Goal: Task Accomplishment & Management: Use online tool/utility

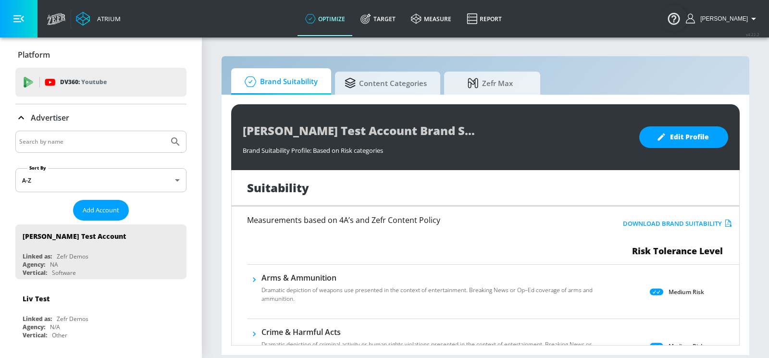
click at [131, 134] on div at bounding box center [100, 142] width 171 height 22
click at [121, 139] on input "Search by name" at bounding box center [92, 141] width 146 height 12
type input "abbvie"
click at [177, 142] on icon "Submit Search" at bounding box center [175, 141] width 8 height 8
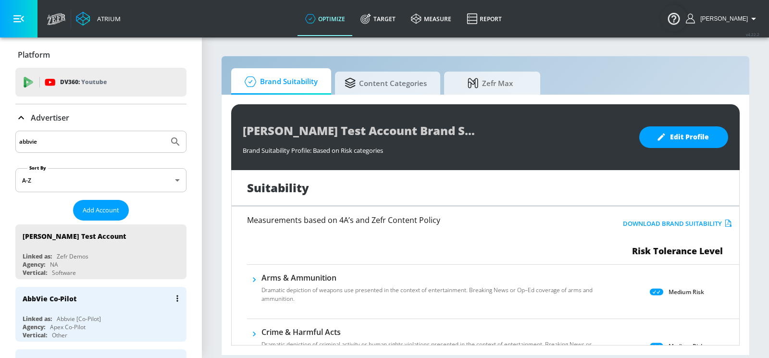
click at [107, 301] on div "AbbVie Co-Pilot" at bounding box center [103, 298] width 161 height 23
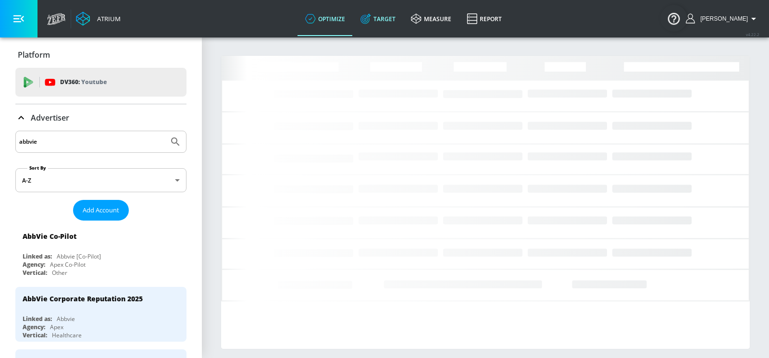
click at [403, 19] on link "Target" at bounding box center [378, 18] width 50 height 35
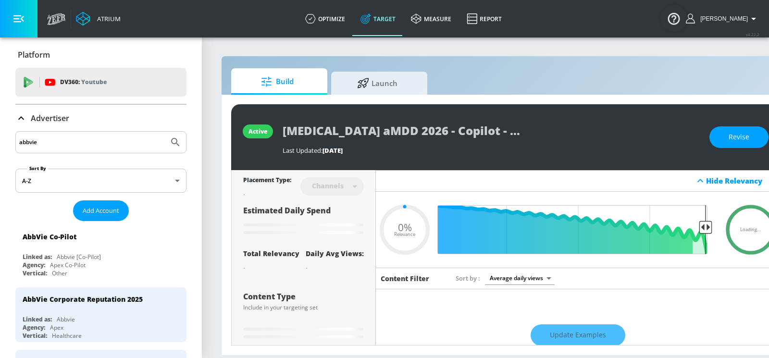
type input "0.05"
click at [387, 86] on span "Launch" at bounding box center [377, 81] width 73 height 23
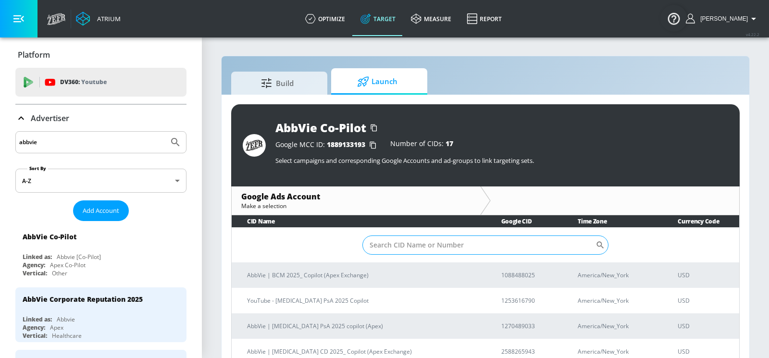
click at [461, 242] on input "Sort By" at bounding box center [478, 244] width 233 height 19
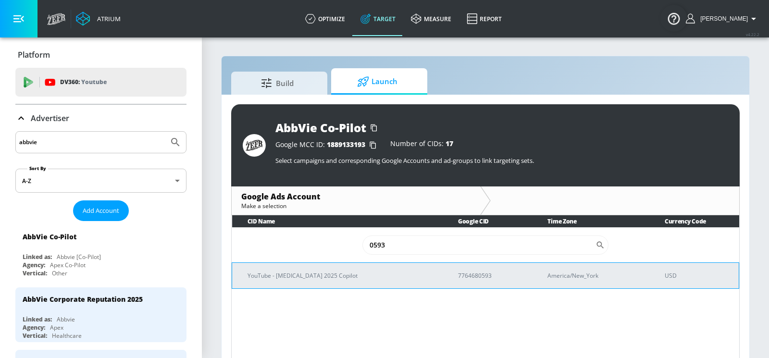
type input "0593"
click at [342, 275] on p "YouTube - [MEDICAL_DATA] 2025 Copilot" at bounding box center [340, 276] width 187 height 10
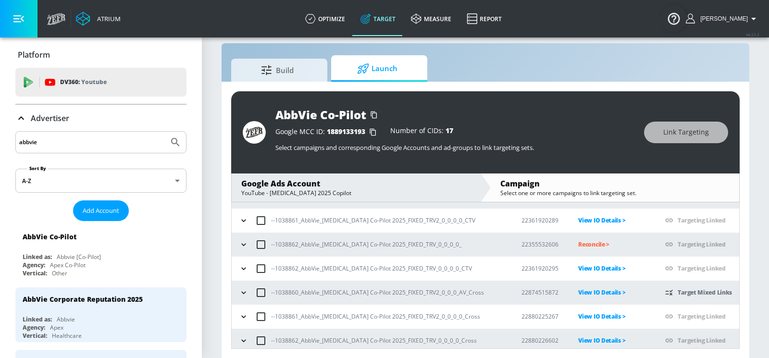
scroll to position [119, 0]
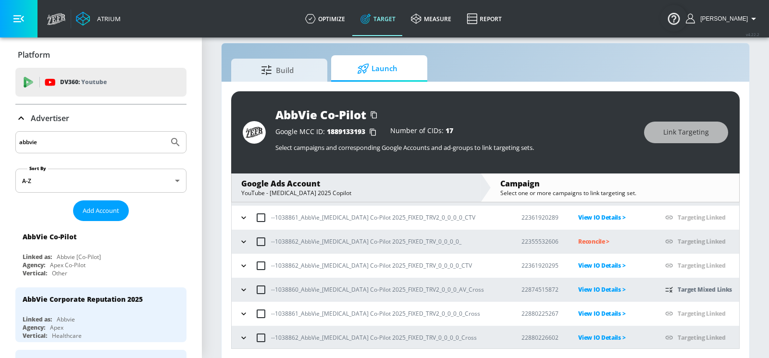
click at [241, 314] on icon "button" at bounding box center [244, 314] width 10 height 10
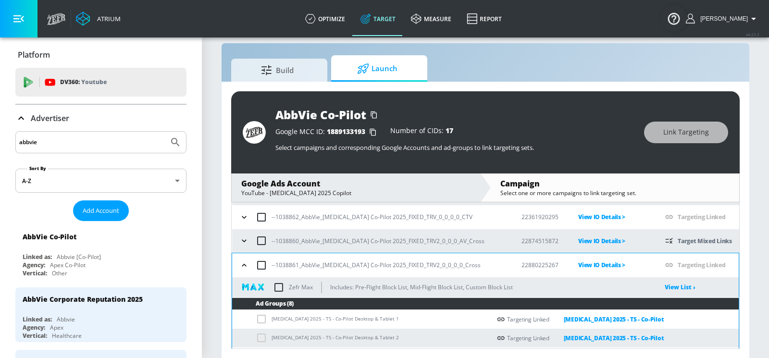
scroll to position [155, 0]
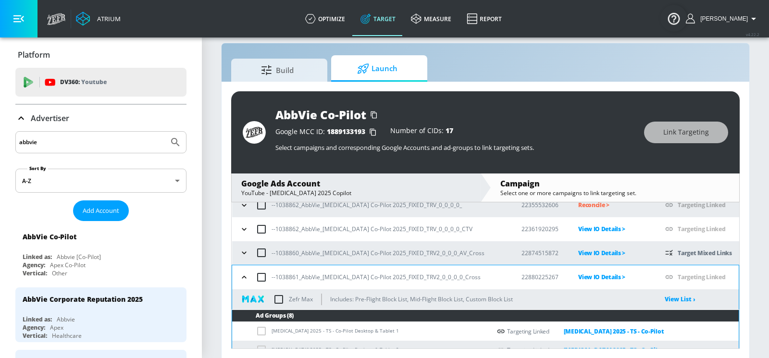
click at [245, 276] on icon "button" at bounding box center [244, 277] width 4 height 2
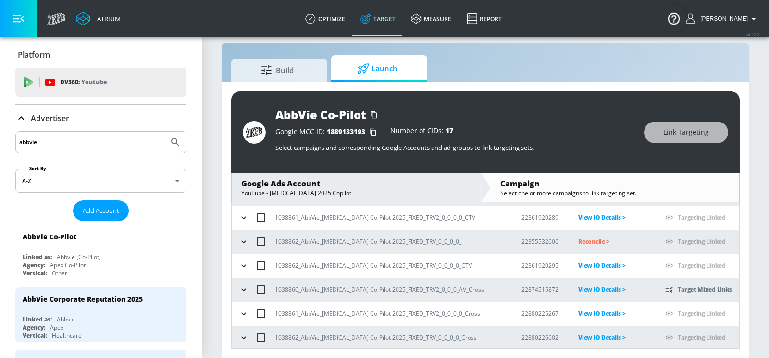
click at [247, 285] on icon "button" at bounding box center [244, 290] width 10 height 10
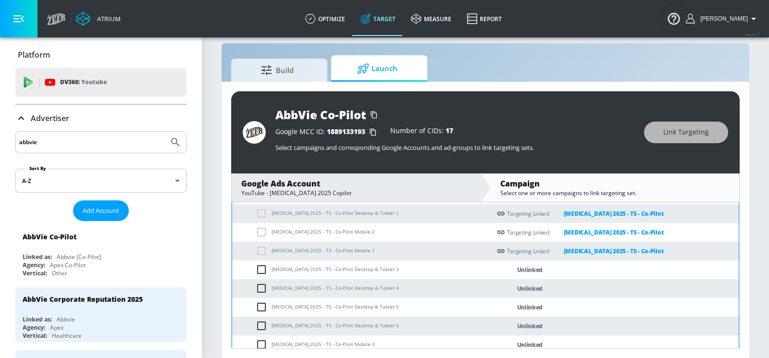
scroll to position [299, 0]
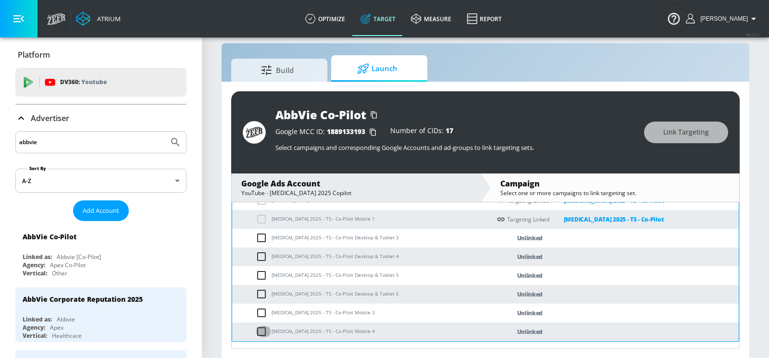
click at [267, 322] on input "checkbox" at bounding box center [264, 332] width 16 height 12
checkbox input "true"
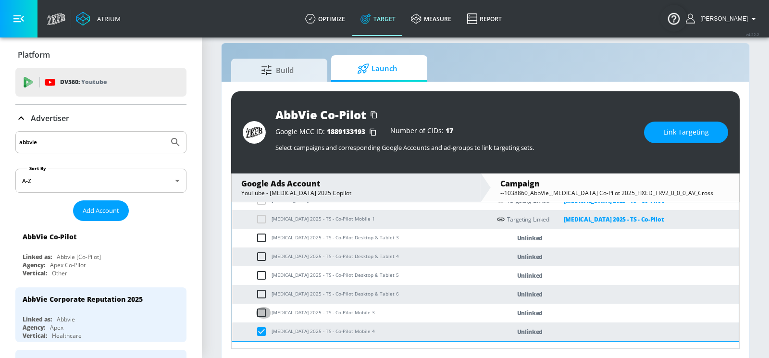
click at [261, 308] on input "checkbox" at bounding box center [264, 313] width 16 height 12
checkbox input "true"
click at [263, 289] on input "checkbox" at bounding box center [264, 294] width 16 height 12
checkbox input "true"
click at [263, 270] on input "checkbox" at bounding box center [264, 276] width 16 height 12
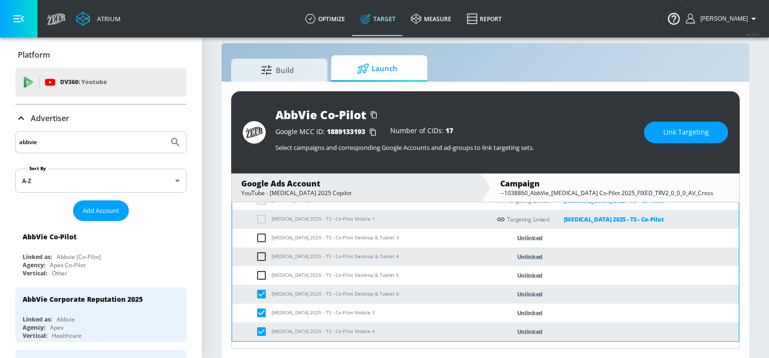
checkbox input "true"
click at [263, 254] on input "checkbox" at bounding box center [264, 257] width 16 height 12
checkbox input "true"
click at [262, 236] on input "checkbox" at bounding box center [264, 238] width 16 height 12
checkbox input "true"
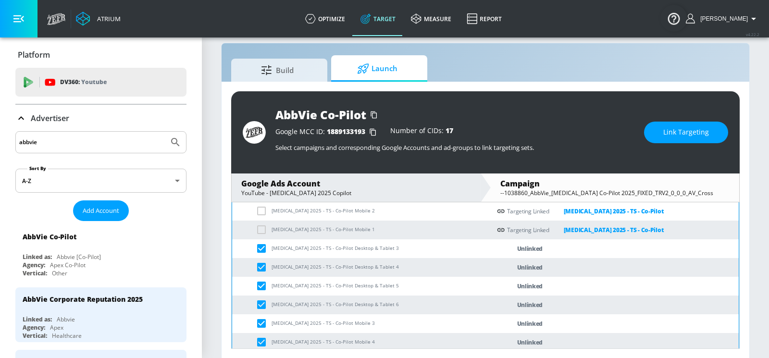
scroll to position [290, 0]
click at [662, 137] on button "Link Targeting" at bounding box center [686, 133] width 84 height 22
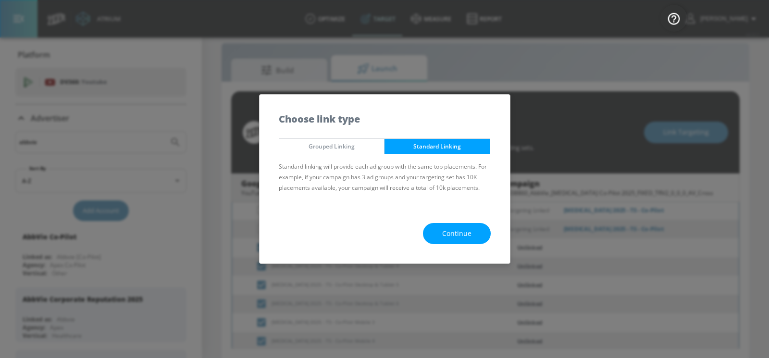
click at [488, 234] on button "Continue" at bounding box center [457, 234] width 68 height 22
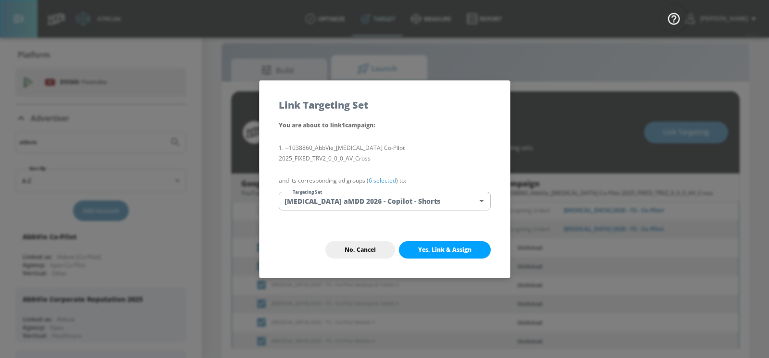
click at [442, 208] on div "You are about to link 1 campaign : --1038860_AbbVie_[MEDICAL_DATA] Co-Pilot 202…" at bounding box center [384, 171] width 250 height 102
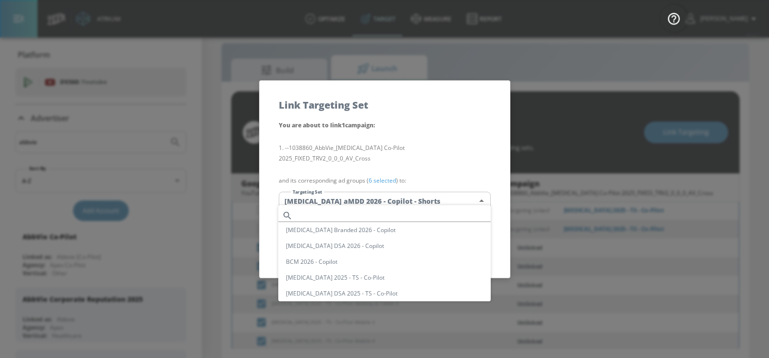
click at [439, 196] on body "Atrium optimize Target measure Report optimize Target measure Report v 4.22.2 Y…" at bounding box center [384, 173] width 769 height 372
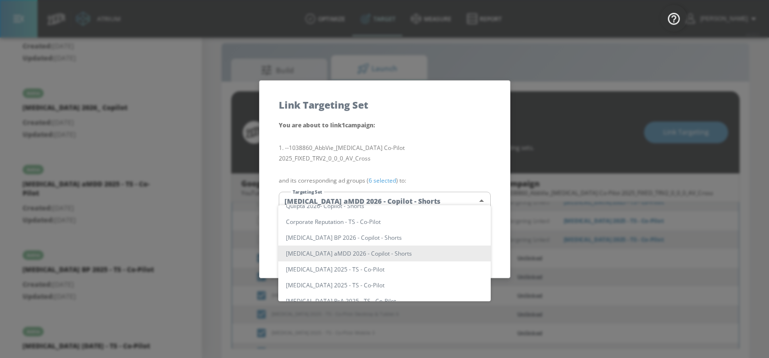
scroll to position [284, 0]
click at [350, 268] on li "[MEDICAL_DATA] 2025 - TS - Co-Pilot" at bounding box center [384, 269] width 212 height 16
type input "590a02e0-5603-43a7-9655-c0301fdfa87e"
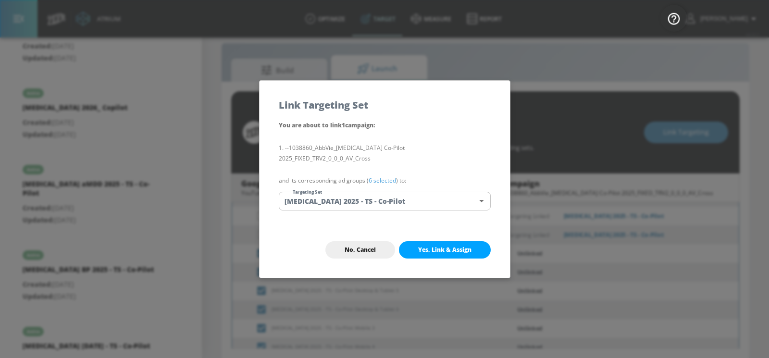
click at [420, 247] on span "Yes, Link & Assign" at bounding box center [444, 250] width 53 height 8
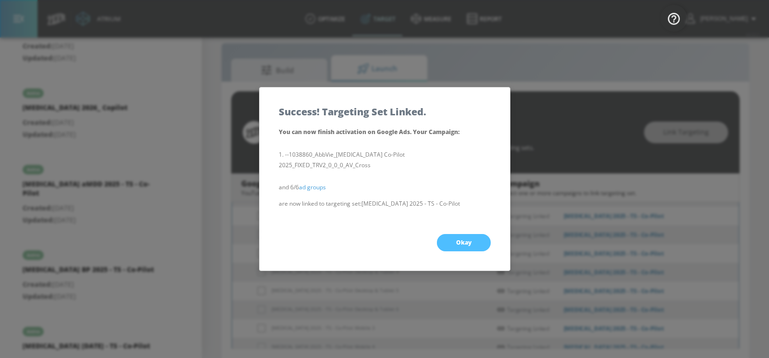
click at [457, 245] on button "Okay" at bounding box center [464, 242] width 54 height 17
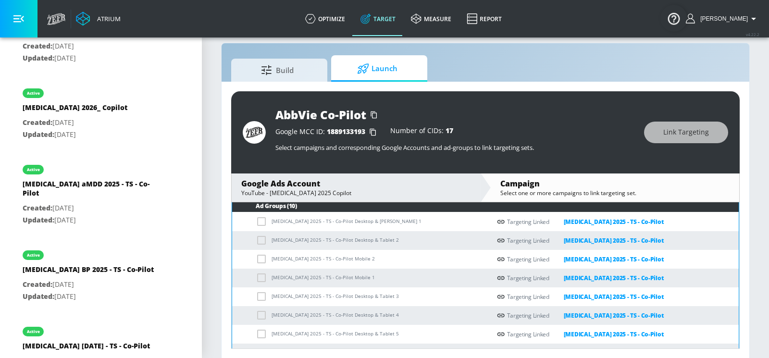
scroll to position [240, 0]
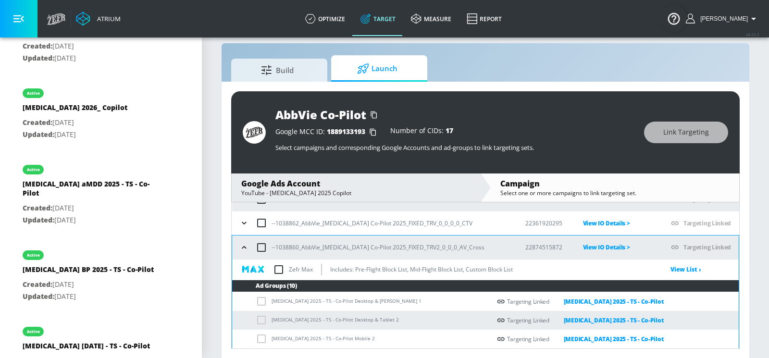
click at [245, 246] on icon "button" at bounding box center [244, 248] width 10 height 10
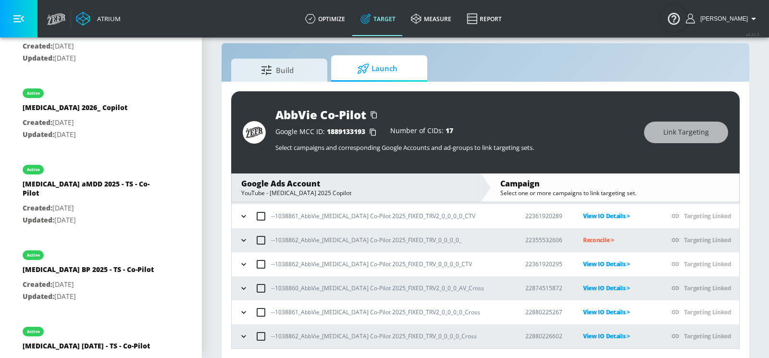
scroll to position [119, 0]
